Goal: Book appointment/travel/reservation

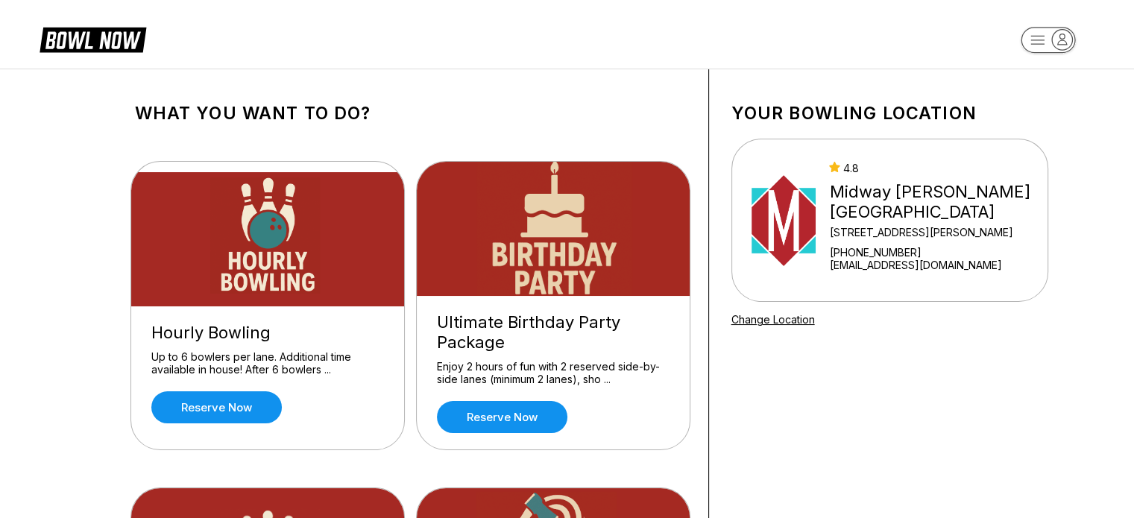
click at [625, 15] on header at bounding box center [567, 34] width 1134 height 69
click at [1042, 42] on rect "button" at bounding box center [1047, 40] width 54 height 26
click at [1031, 116] on div "All Bookings" at bounding box center [1048, 111] width 104 height 26
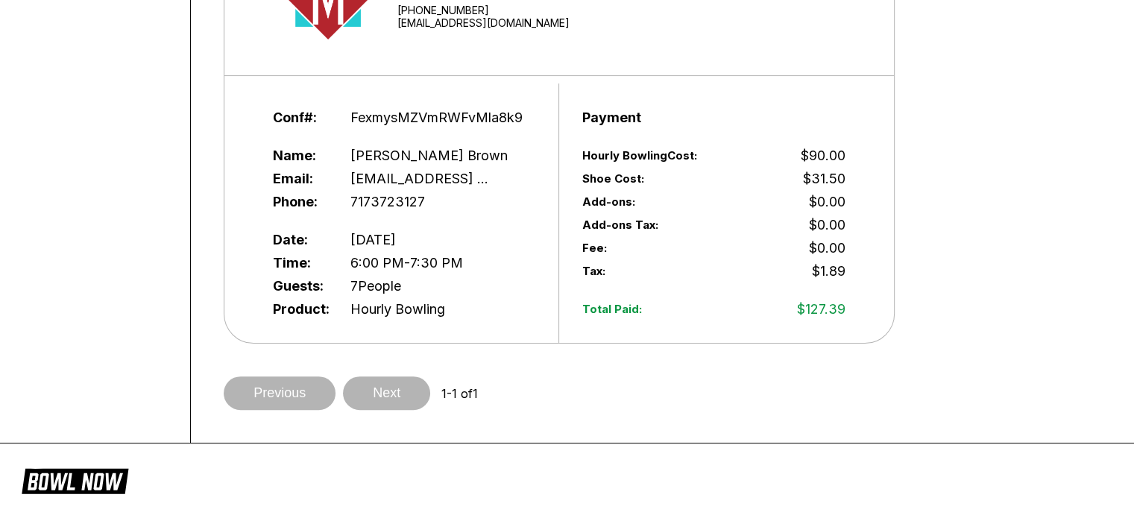
scroll to position [83, 0]
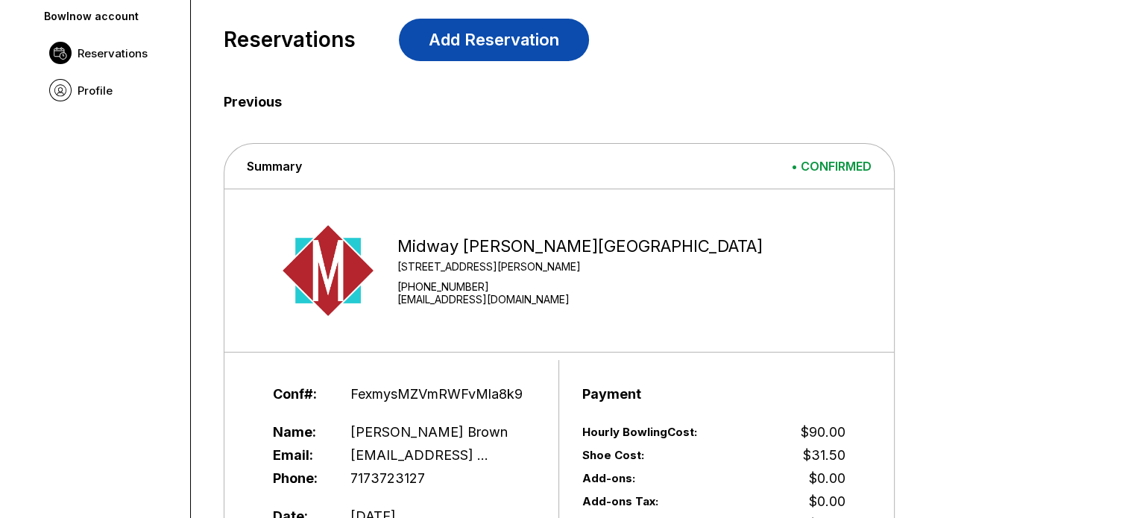
click at [480, 47] on link "Add Reservation" at bounding box center [494, 40] width 190 height 42
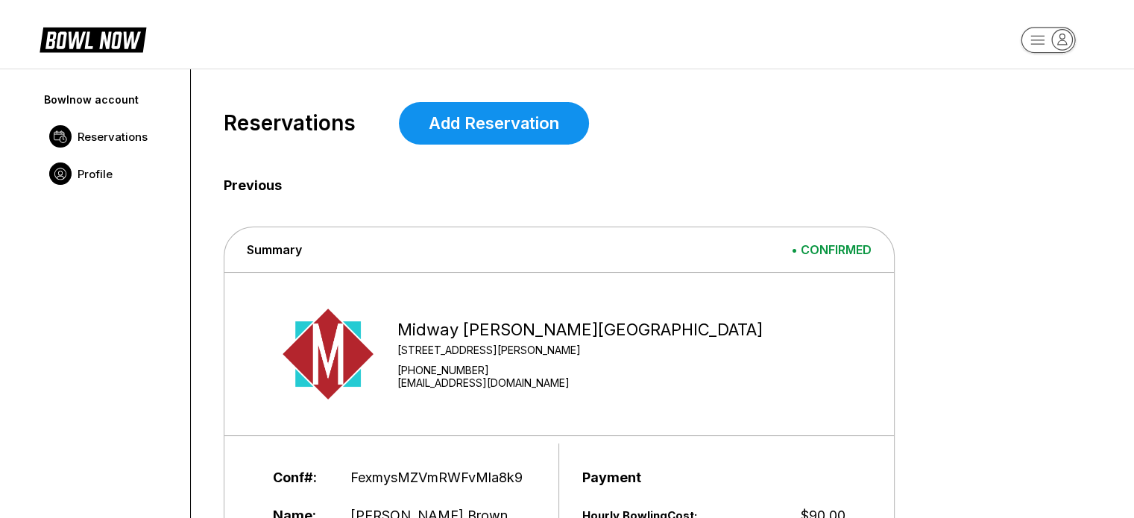
click at [97, 169] on span "Profile" at bounding box center [95, 174] width 35 height 14
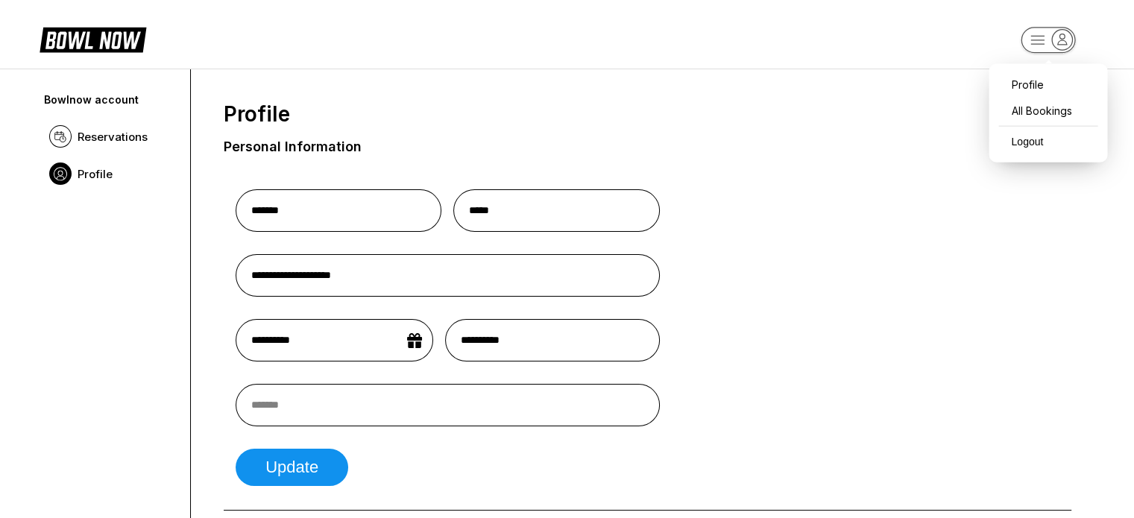
click at [1037, 38] on rect "button" at bounding box center [1047, 40] width 54 height 26
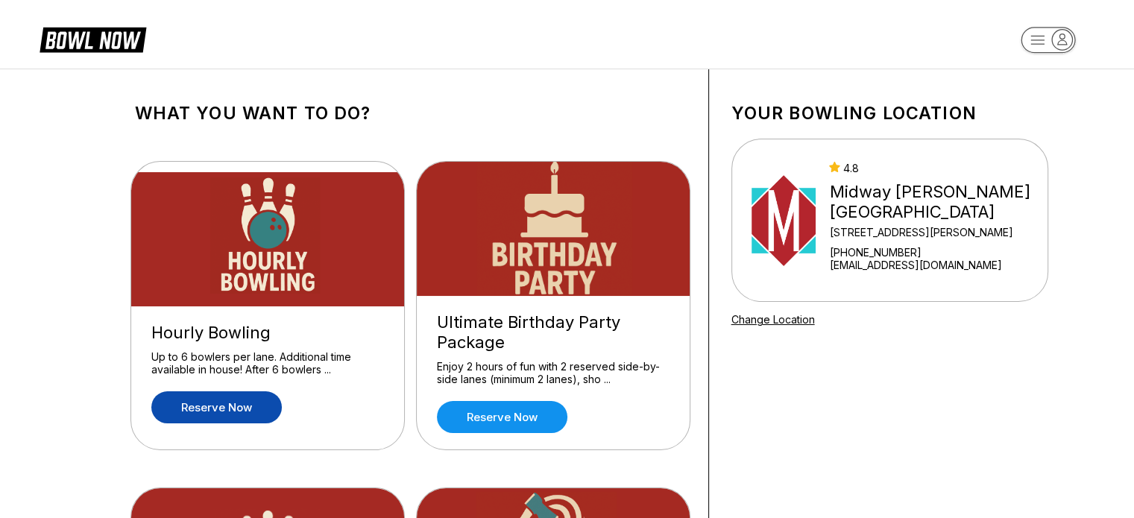
click at [221, 417] on link "Reserve now" at bounding box center [216, 407] width 130 height 32
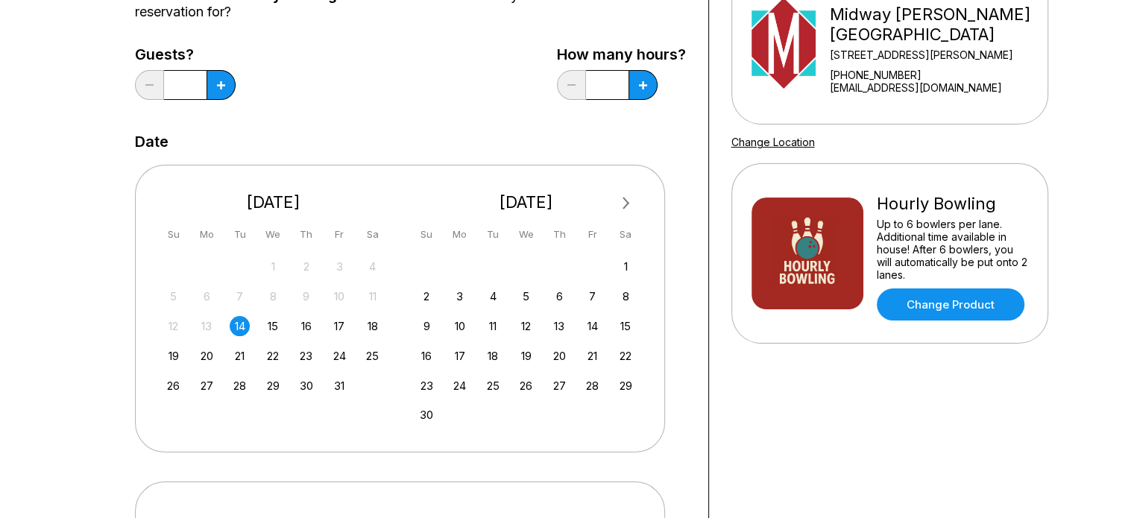
scroll to position [149, 0]
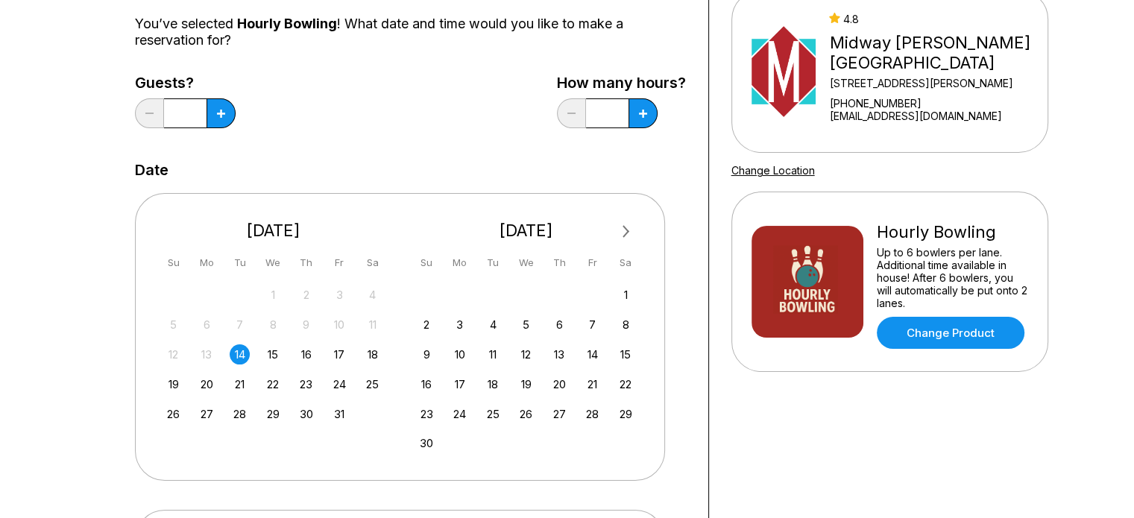
click at [324, 353] on div "12 13 14 15 16 17 18" at bounding box center [274, 353] width 224 height 22
click at [341, 353] on div "17" at bounding box center [339, 354] width 20 height 20
click at [222, 115] on icon at bounding box center [221, 114] width 8 height 8
type input "*"
click at [652, 110] on button at bounding box center [642, 113] width 29 height 30
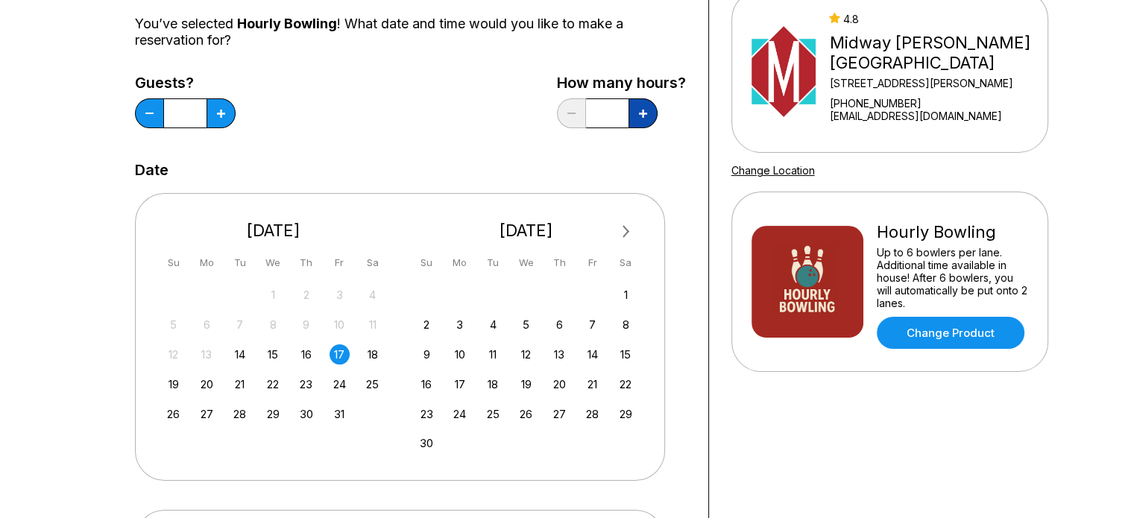
type input "***"
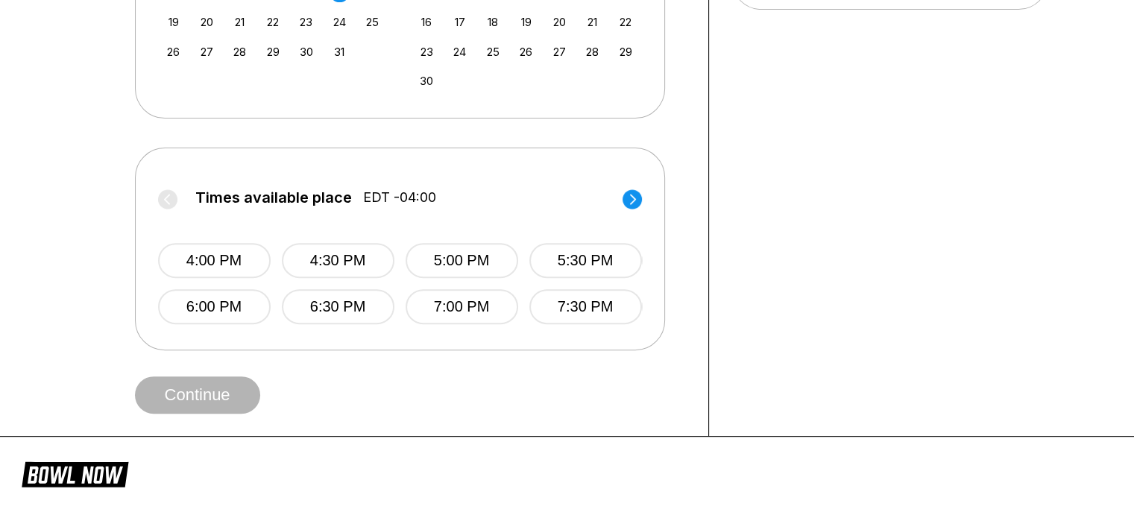
scroll to position [512, 0]
click at [587, 262] on button "5:30 PM" at bounding box center [585, 259] width 113 height 35
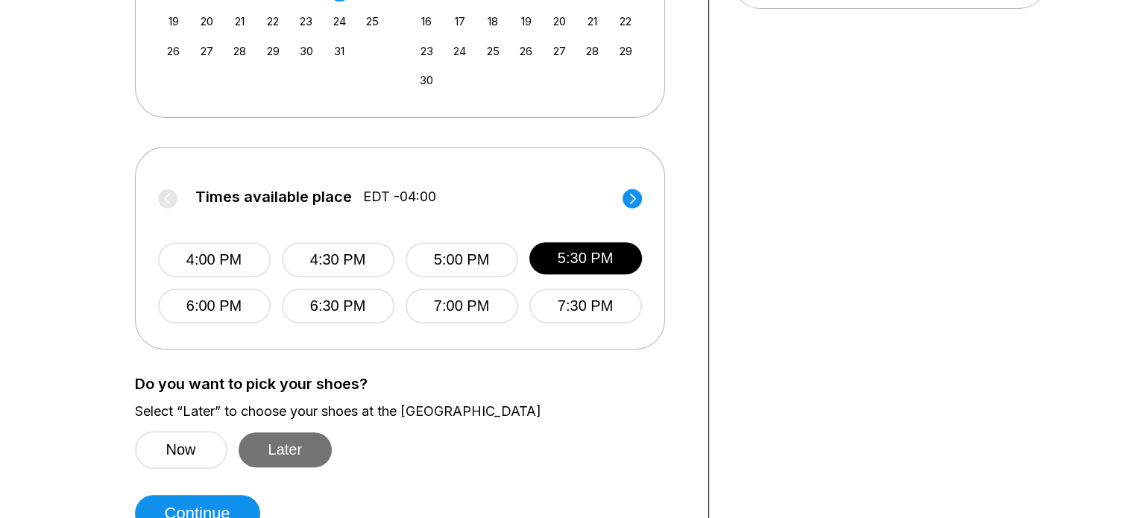
click at [328, 454] on button "Later" at bounding box center [285, 449] width 94 height 35
click at [295, 447] on button "Later" at bounding box center [285, 449] width 94 height 35
click at [193, 503] on button "Continue" at bounding box center [197, 513] width 125 height 37
